Goal: Task Accomplishment & Management: Manage account settings

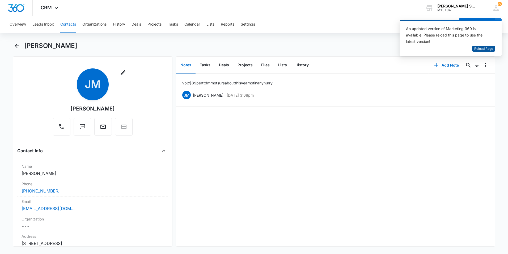
click at [484, 48] on span "Reload Page" at bounding box center [484, 48] width 19 height 5
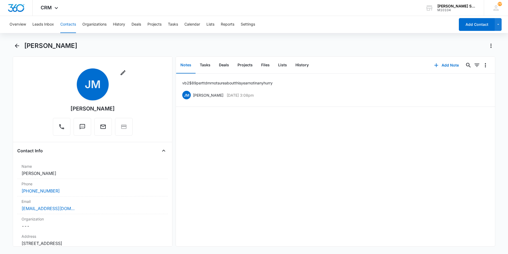
click at [67, 23] on button "Contacts" at bounding box center [68, 24] width 16 height 17
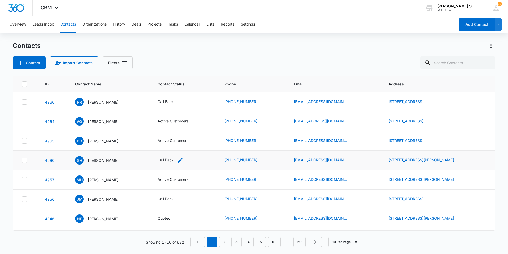
click at [174, 159] on div "Call Back" at bounding box center [166, 160] width 16 height 6
click at [108, 160] on p "Santosh Hasani" at bounding box center [103, 160] width 31 height 6
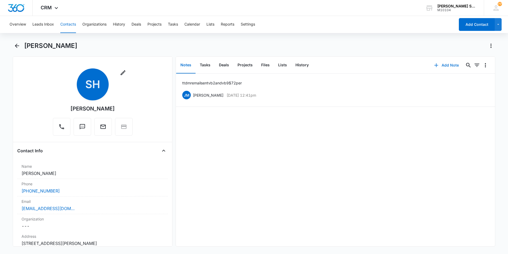
click at [447, 65] on button "Add Note" at bounding box center [446, 65] width 35 height 13
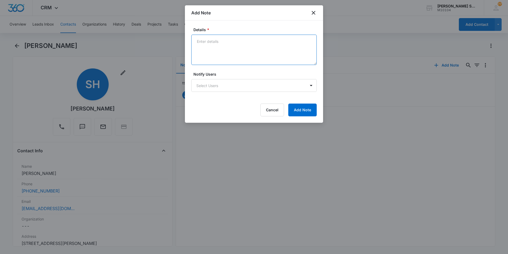
click at [208, 43] on textarea "Details *" at bounding box center [253, 50] width 125 height 30
type textarea "mr decided to go with another service"
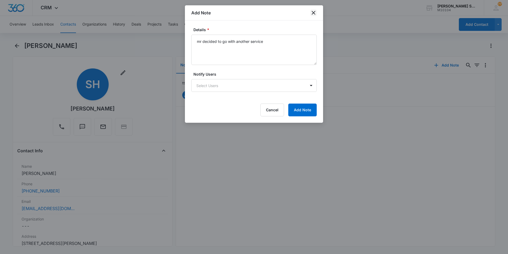
click at [315, 12] on icon "close" at bounding box center [314, 13] width 6 height 6
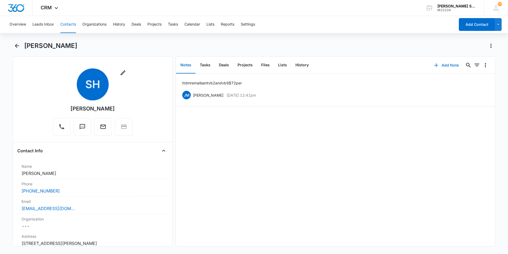
click at [454, 65] on button "Add Note" at bounding box center [446, 65] width 35 height 13
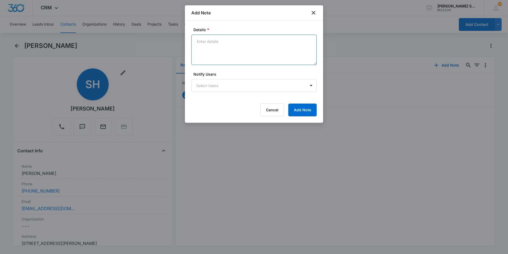
click at [203, 41] on textarea "Details *" at bounding box center [253, 50] width 125 height 30
type textarea "another service"
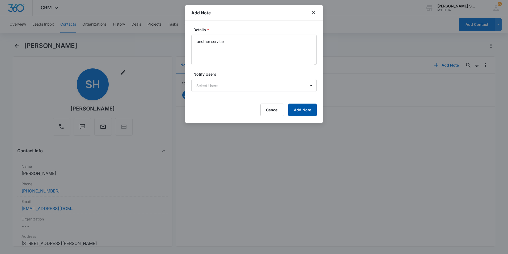
click at [293, 108] on button "Add Note" at bounding box center [302, 109] width 28 height 13
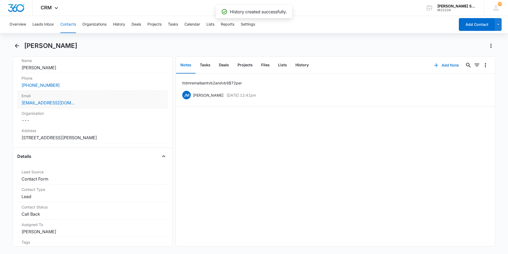
scroll to position [133, 0]
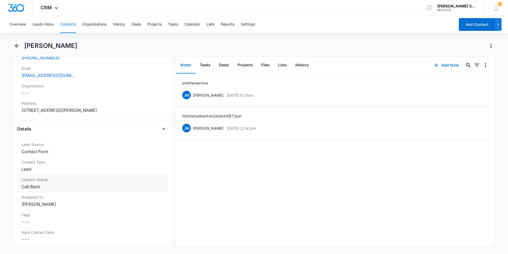
click at [125, 184] on dd "Cancel Save Changes Call Back" at bounding box center [93, 186] width 142 height 6
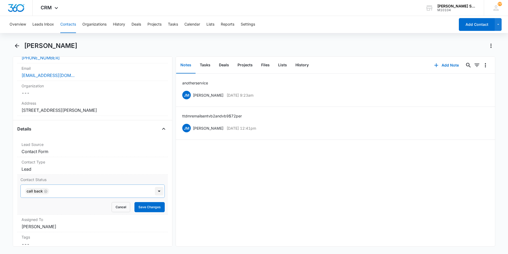
click at [156, 190] on div at bounding box center [159, 191] width 9 height 9
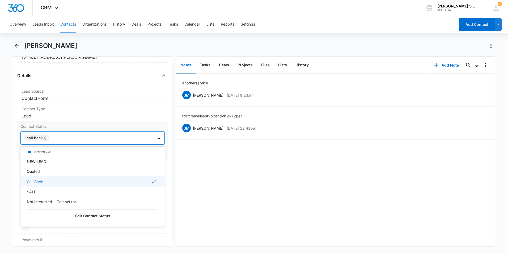
scroll to position [11, 0]
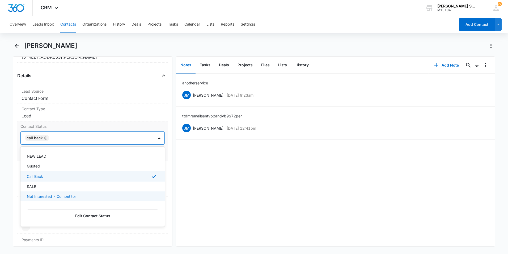
click at [105, 197] on div "Not Interested - Competitor" at bounding box center [92, 196] width 131 height 6
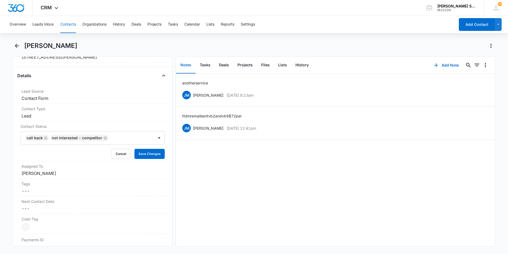
click at [281, 196] on div "another service JM Jim McDevitt Sep 11, 2025 at 9:23am Delete Edit ttd mr email…" at bounding box center [335, 160] width 319 height 172
click at [153, 156] on button "Save Changes" at bounding box center [150, 154] width 30 height 10
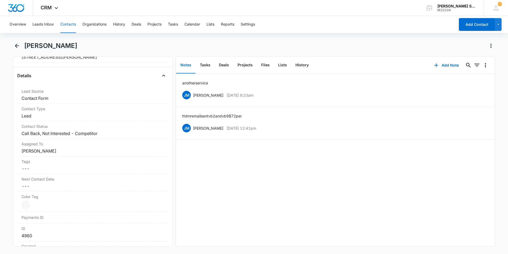
click at [67, 22] on button "Contacts" at bounding box center [68, 24] width 16 height 17
